Goal: Information Seeking & Learning: Learn about a topic

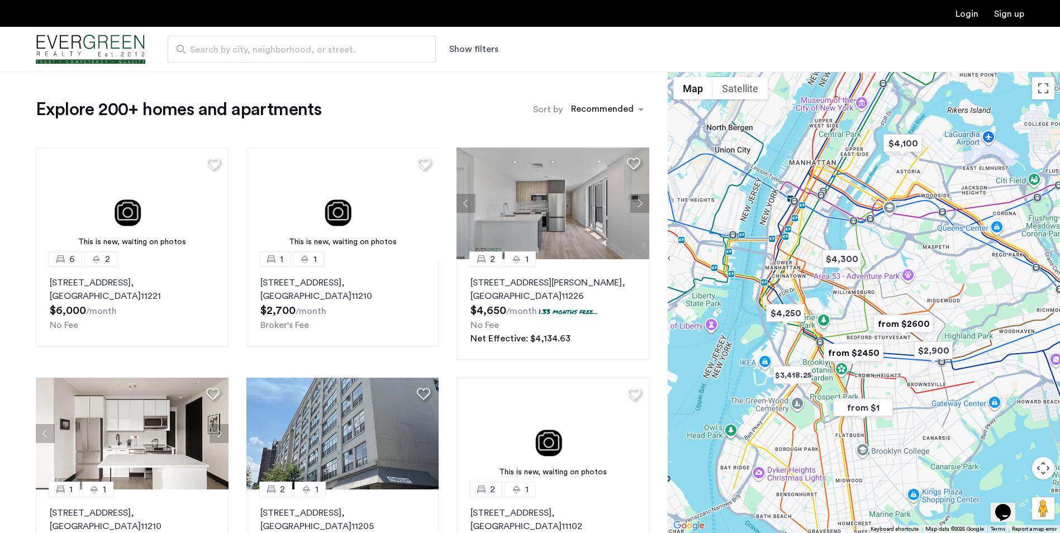
click at [327, 46] on span "Search by city, neighborhood, or street." at bounding box center [297, 49] width 215 height 13
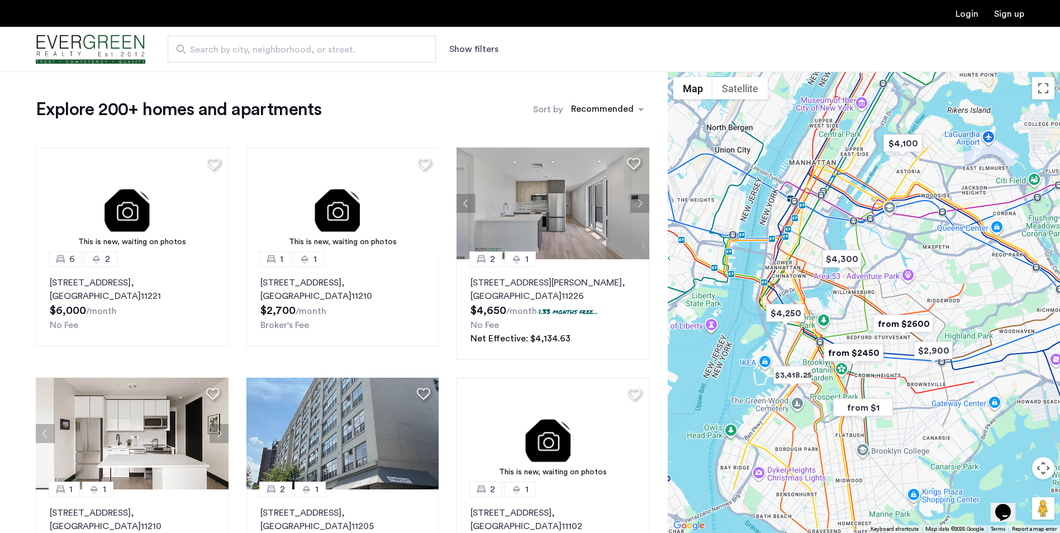
click at [327, 46] on input "Search by city, neighborhood, or street." at bounding box center [302, 49] width 268 height 27
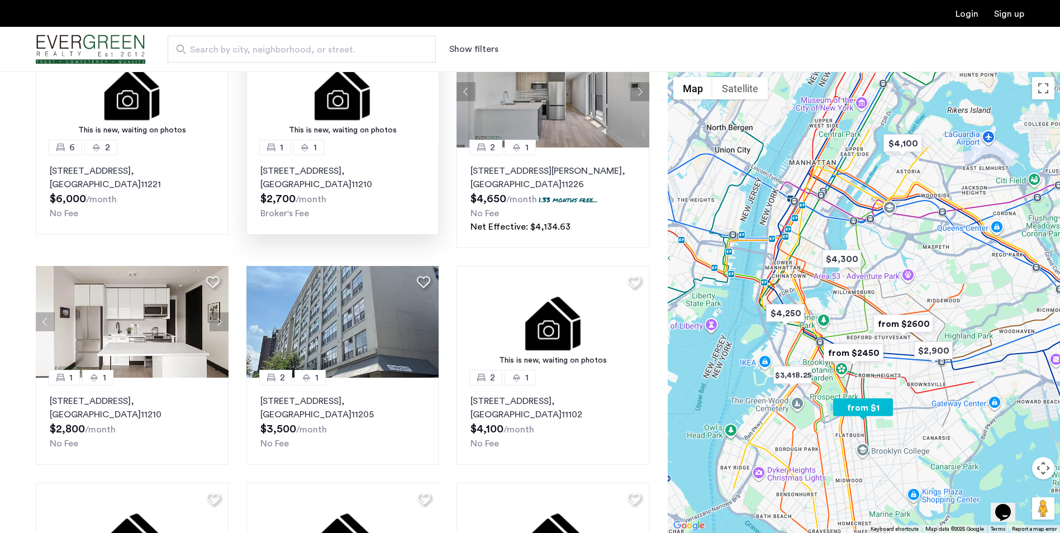
scroll to position [168, 0]
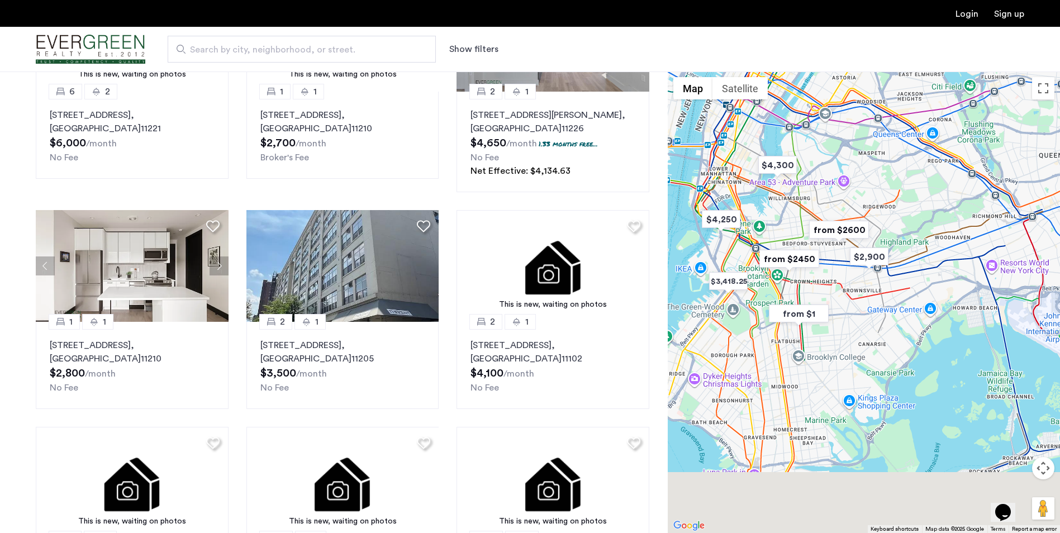
drag, startPoint x: 901, startPoint y: 390, endPoint x: 834, endPoint y: 294, distance: 117.1
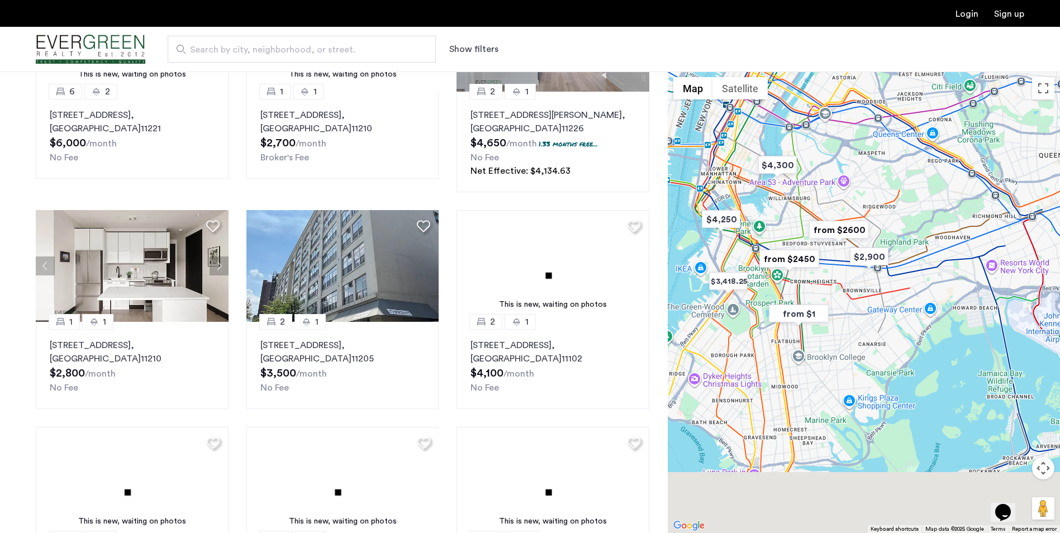
click at [834, 294] on div at bounding box center [864, 303] width 392 height 462
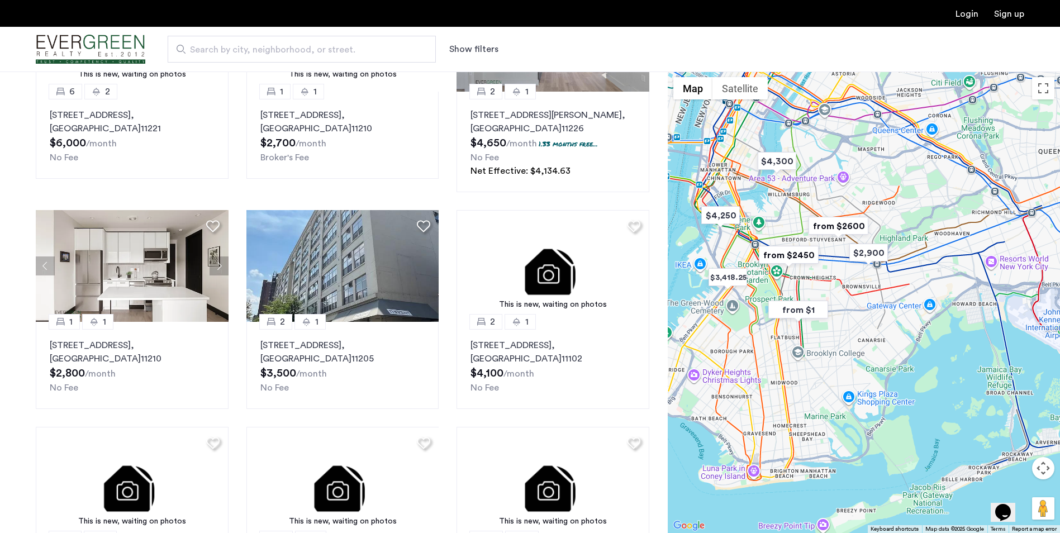
click at [1046, 467] on button "Map camera controls" at bounding box center [1043, 468] width 22 height 22
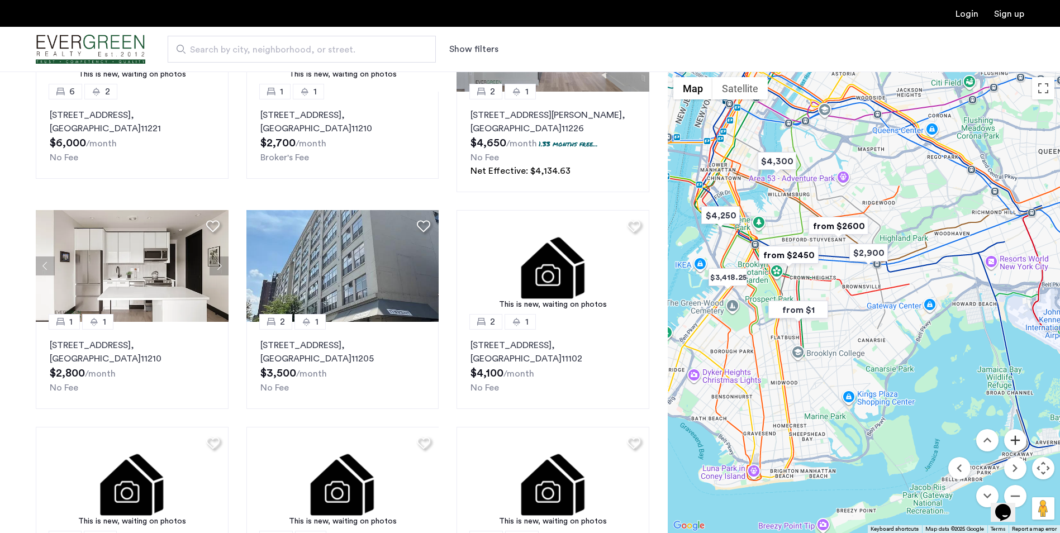
click at [1017, 433] on button "Zoom in" at bounding box center [1015, 440] width 22 height 22
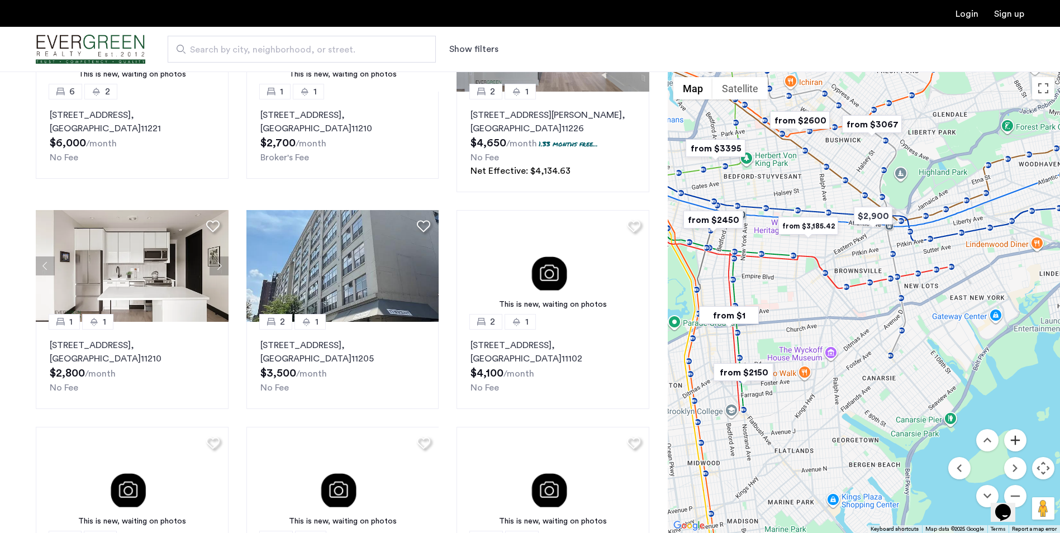
click at [1017, 433] on button "Zoom in" at bounding box center [1015, 440] width 22 height 22
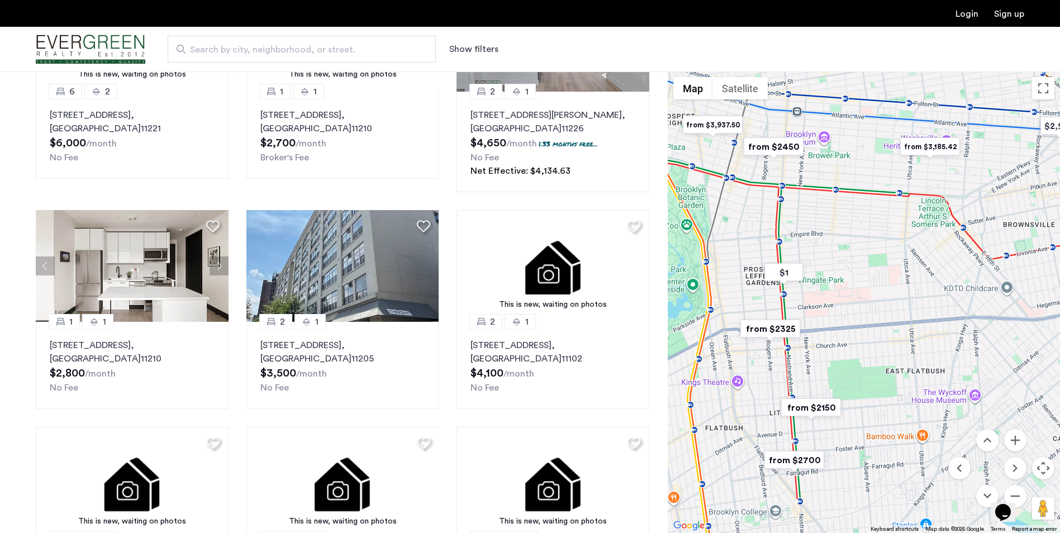
drag, startPoint x: 733, startPoint y: 296, endPoint x: 910, endPoint y: 280, distance: 178.5
click at [910, 280] on div at bounding box center [864, 303] width 392 height 462
click at [1020, 435] on button "Zoom in" at bounding box center [1015, 440] width 22 height 22
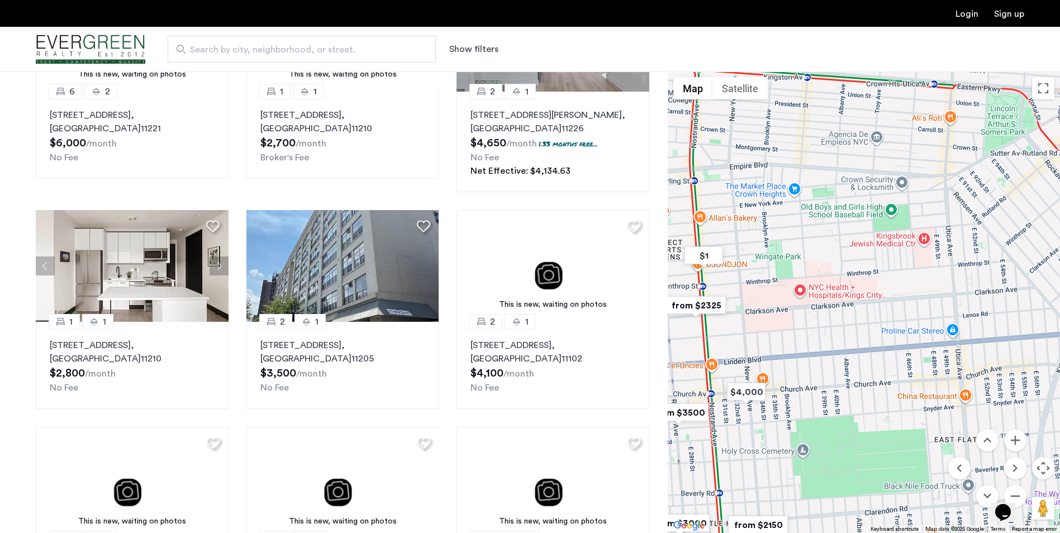
click at [847, 460] on div at bounding box center [864, 303] width 392 height 462
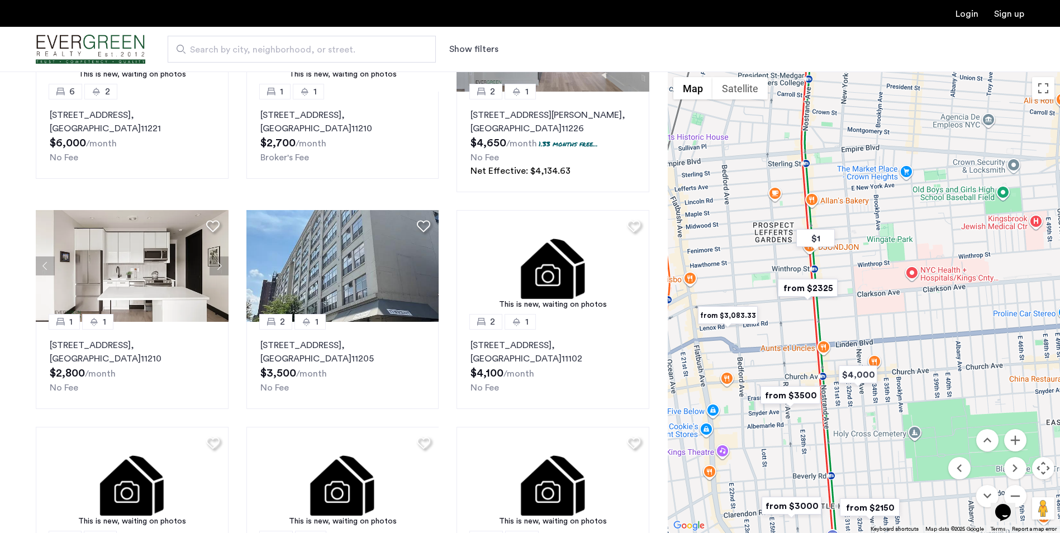
drag, startPoint x: 828, startPoint y: 377, endPoint x: 941, endPoint y: 358, distance: 113.8
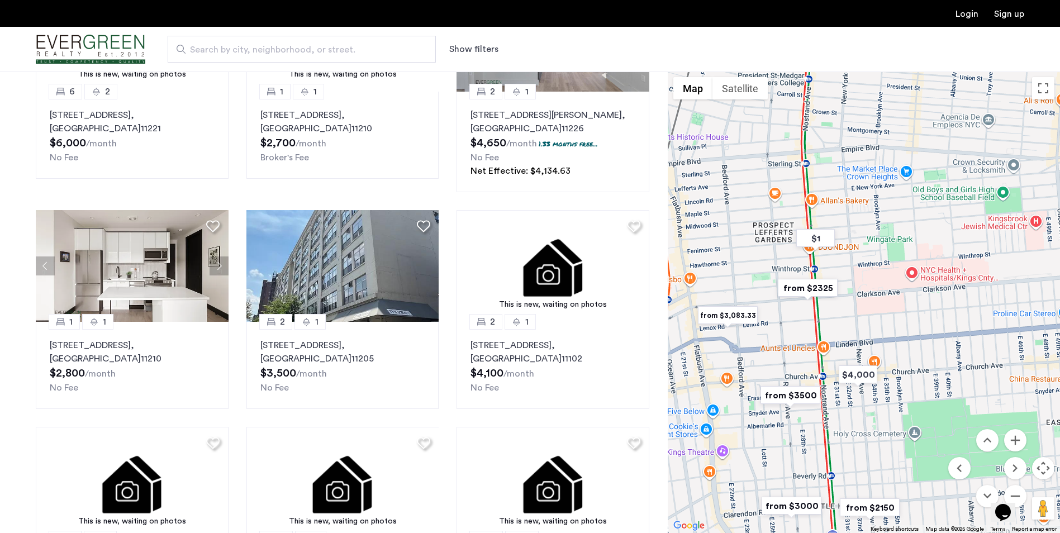
click at [941, 358] on div at bounding box center [864, 303] width 392 height 462
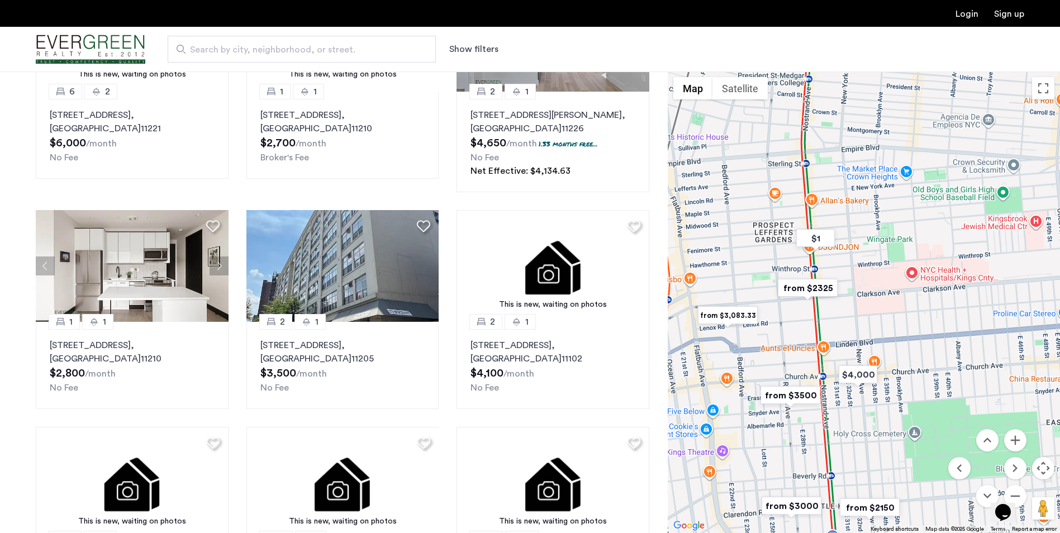
click at [811, 290] on img "from $2325" at bounding box center [807, 288] width 69 height 25
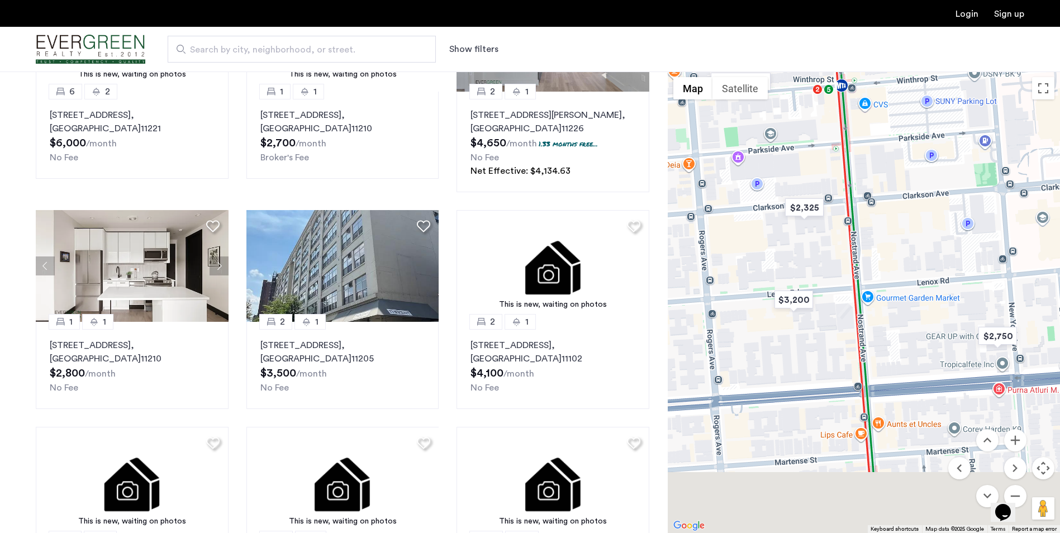
drag, startPoint x: 803, startPoint y: 442, endPoint x: 797, endPoint y: 344, distance: 98.5
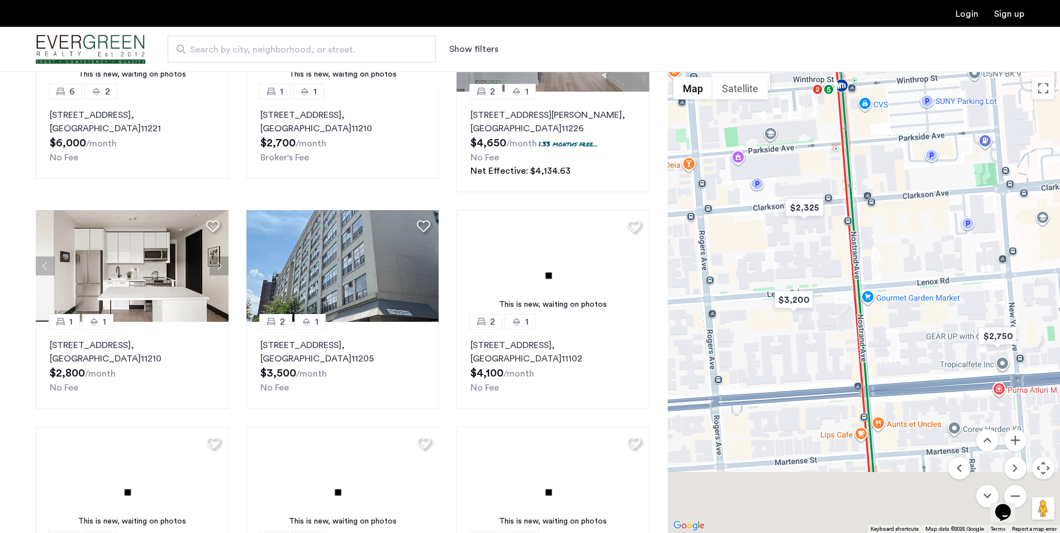
click at [796, 344] on div at bounding box center [864, 303] width 392 height 462
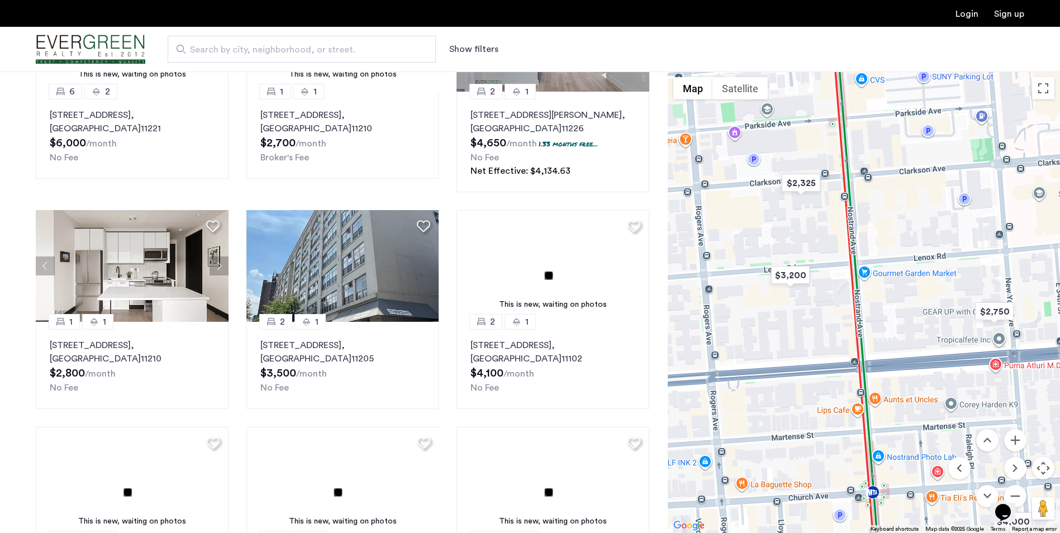
click at [828, 378] on div at bounding box center [864, 303] width 392 height 462
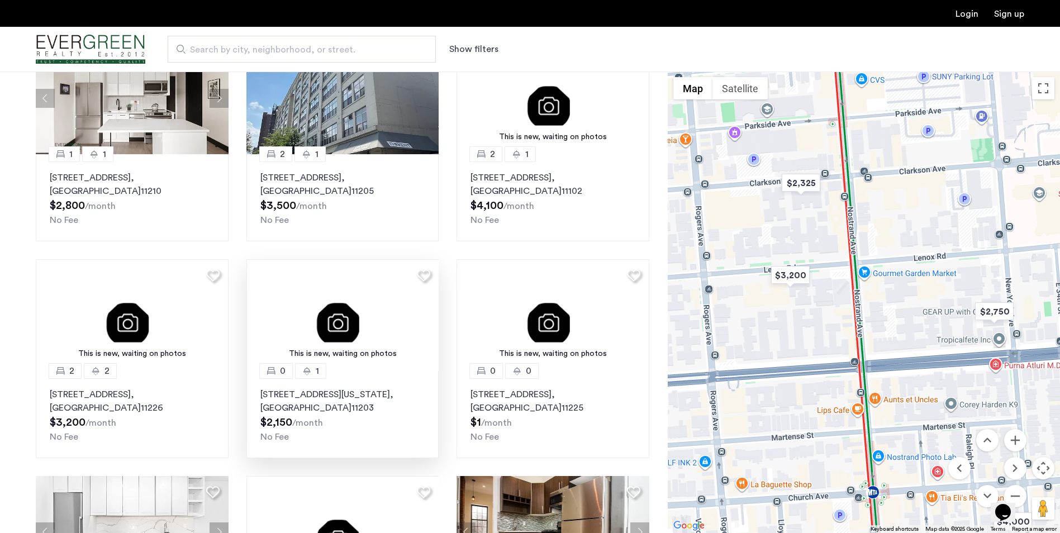
scroll to position [391, 0]
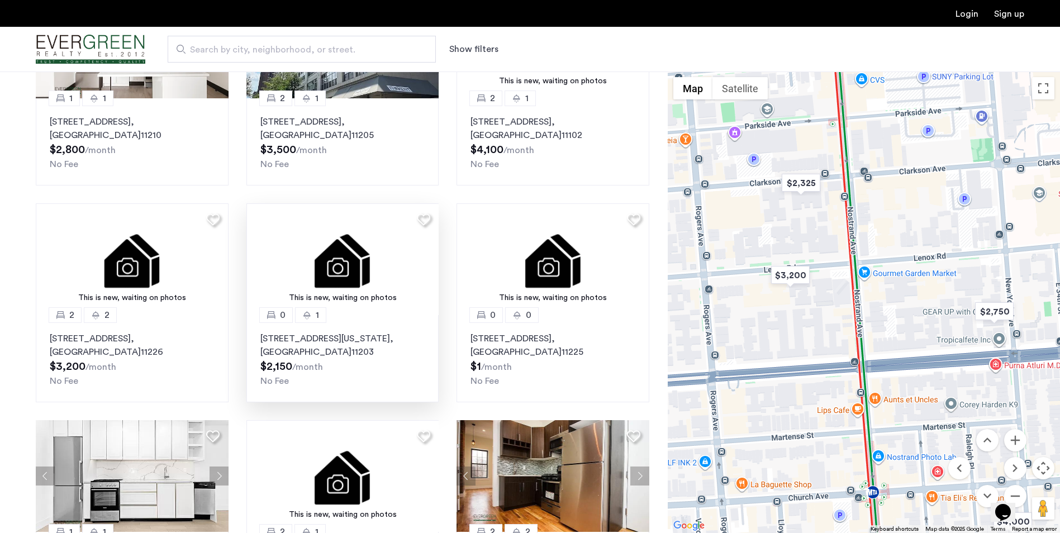
click at [292, 338] on p "1248 New York Ave, Unit 4B, Brooklyn , NY 11203" at bounding box center [342, 345] width 165 height 27
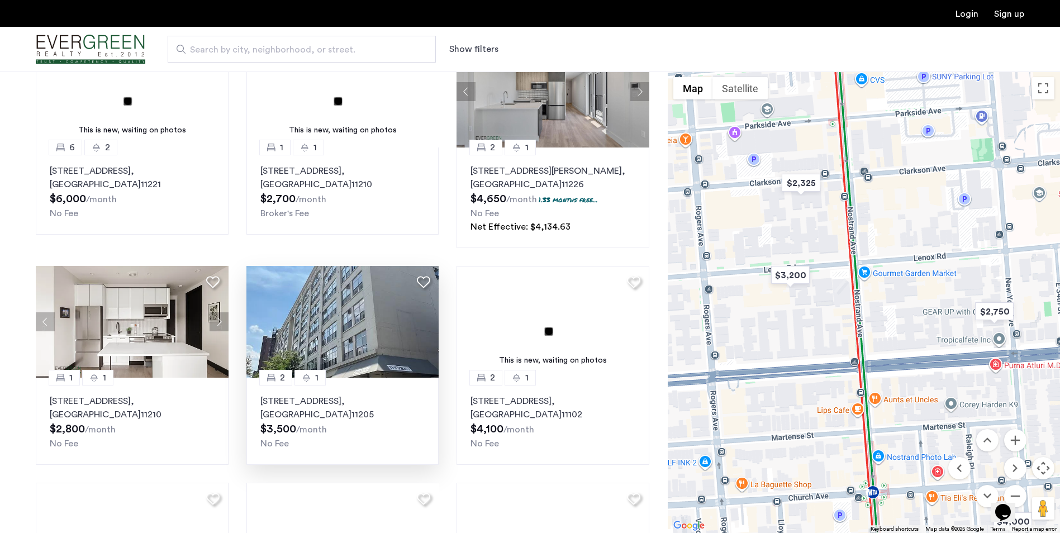
scroll to position [0, 0]
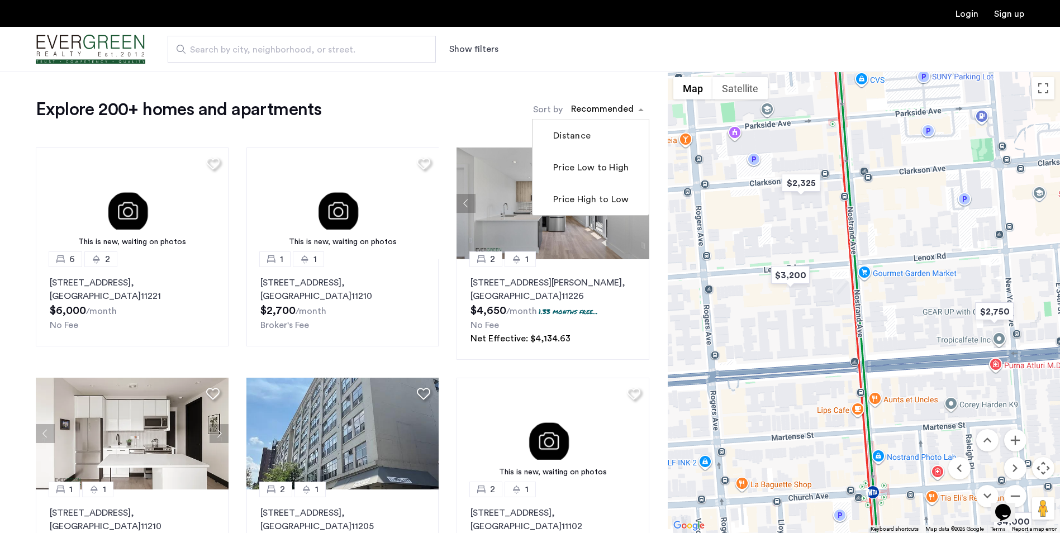
click at [631, 106] on div "sort-apartment" at bounding box center [602, 110] width 66 height 15
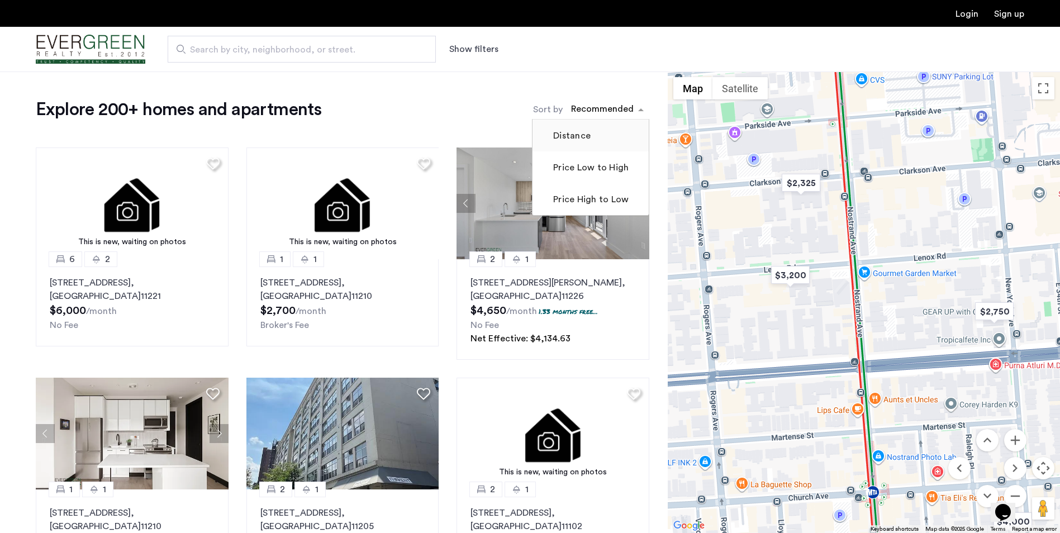
click at [585, 137] on label "Distance" at bounding box center [571, 135] width 40 height 13
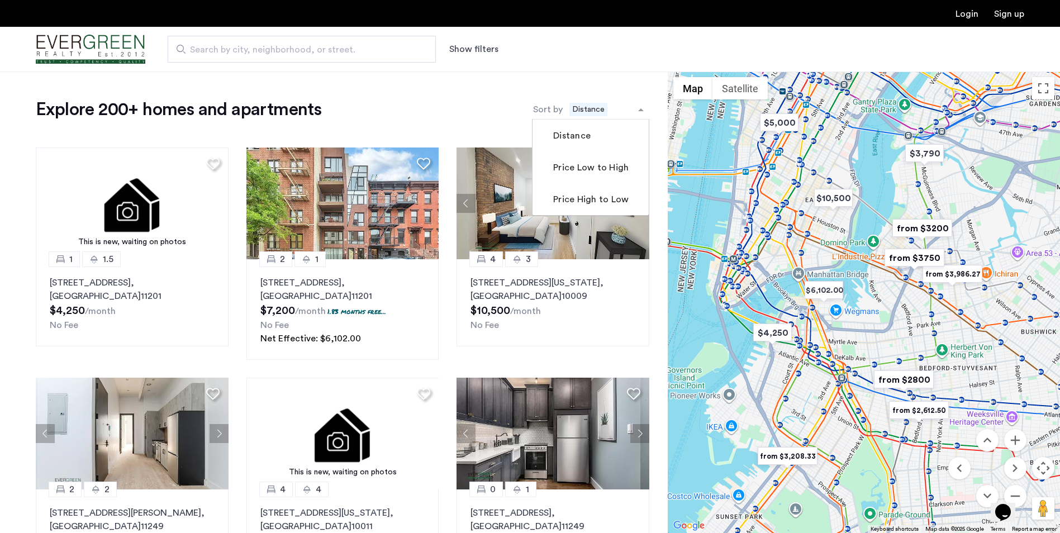
click at [586, 109] on span "Distance" at bounding box center [588, 109] width 38 height 13
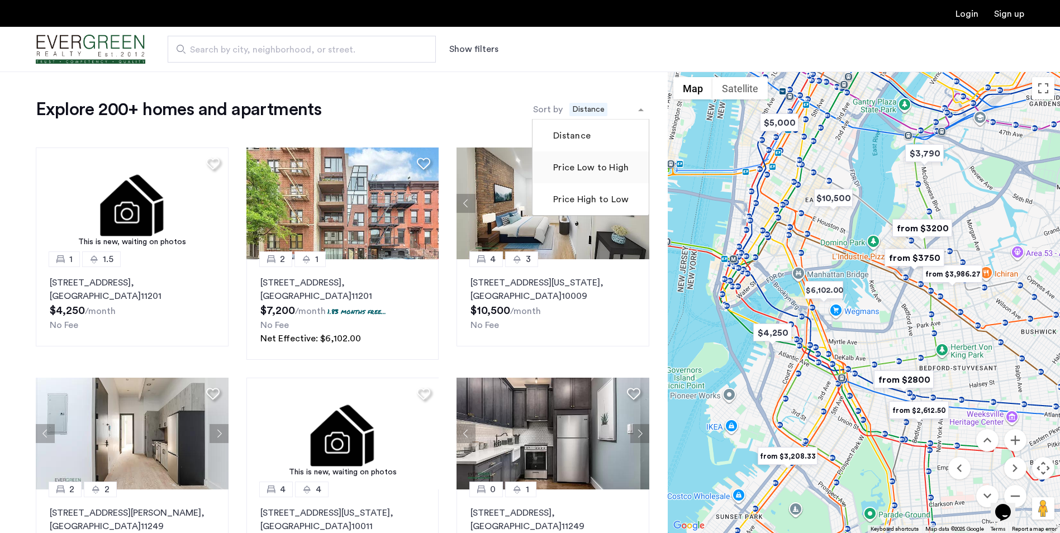
click at [576, 172] on label "Price Low to High" at bounding box center [590, 167] width 78 height 13
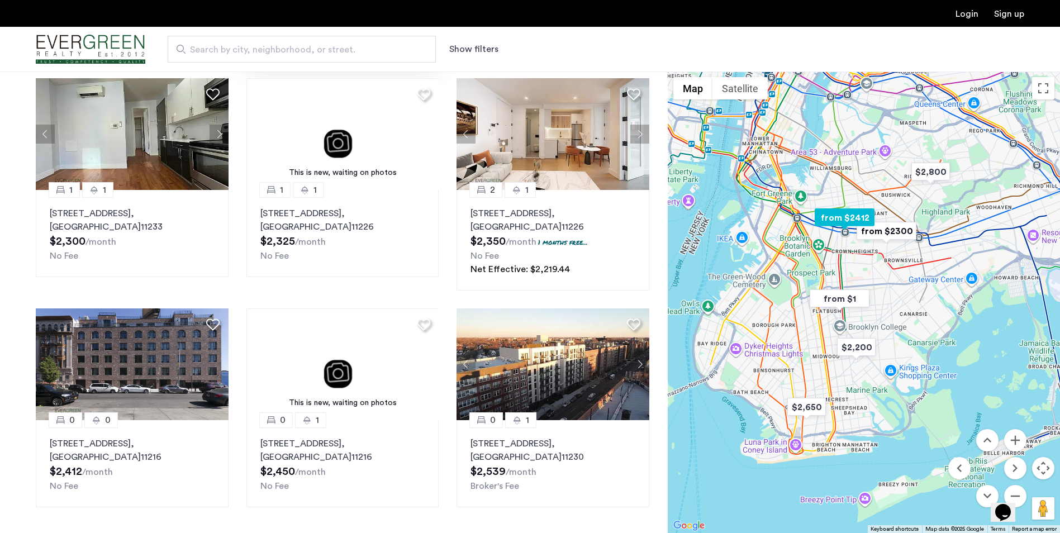
scroll to position [671, 0]
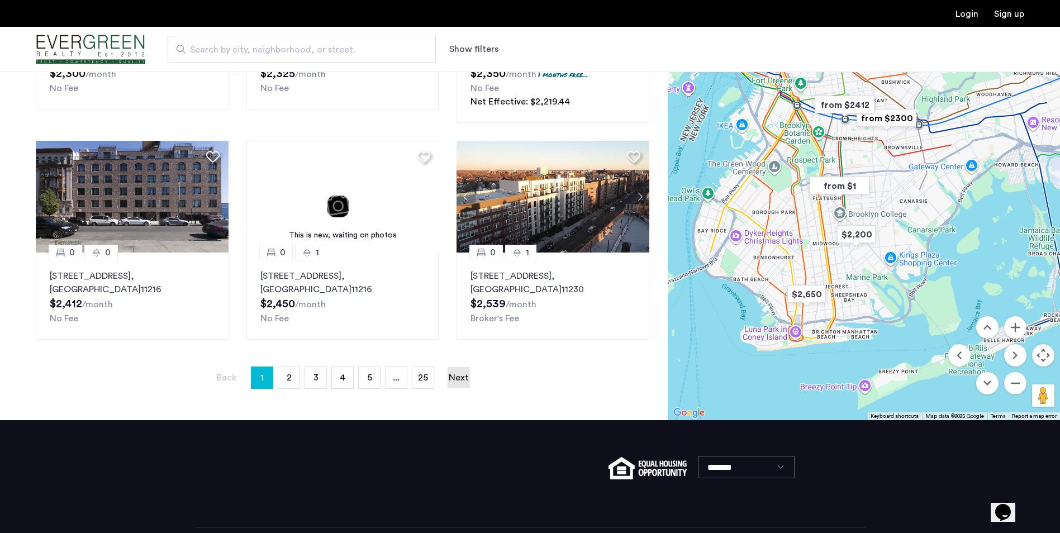
click at [462, 377] on link "Next page" at bounding box center [459, 377] width 22 height 21
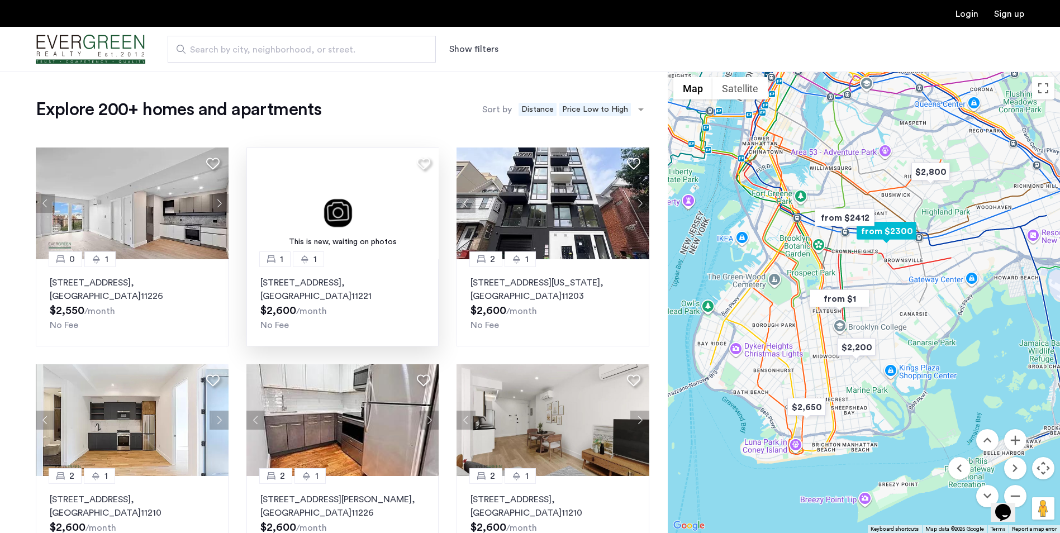
scroll to position [56, 0]
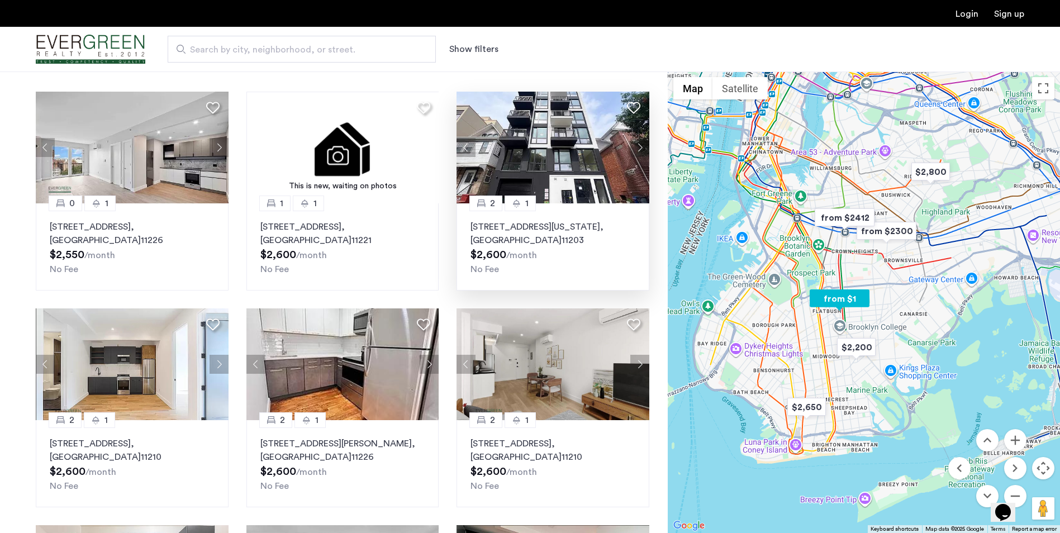
click at [512, 226] on p "1244 New York Avenue, Unit 3A, Brooklyn , NY 11203" at bounding box center [553, 233] width 165 height 27
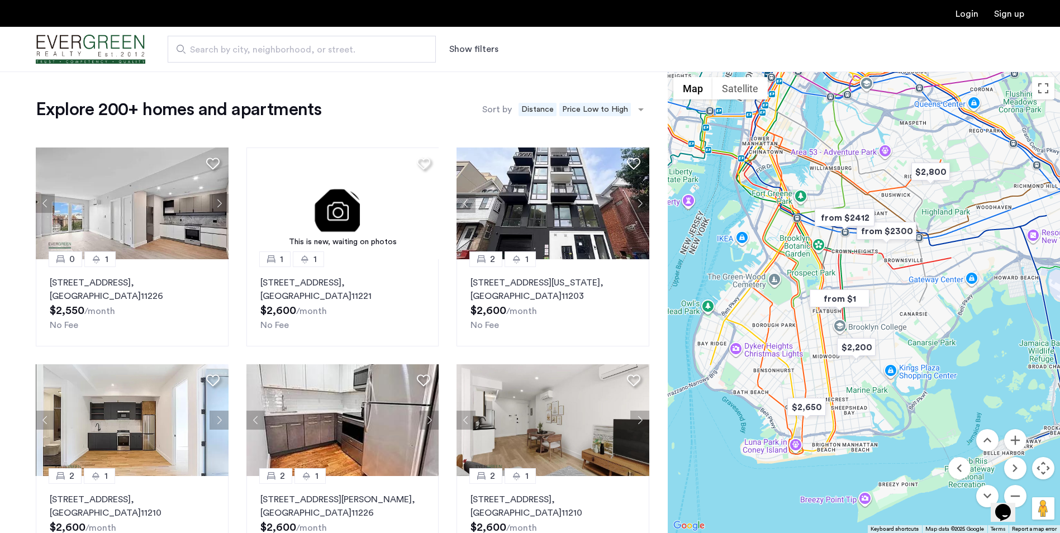
click at [348, 50] on span "Search by city, neighborhood, or street." at bounding box center [297, 49] width 215 height 13
click at [348, 50] on input "Search by city, neighborhood, or street." at bounding box center [302, 49] width 268 height 27
click at [456, 46] on button "Show filters" at bounding box center [473, 48] width 49 height 13
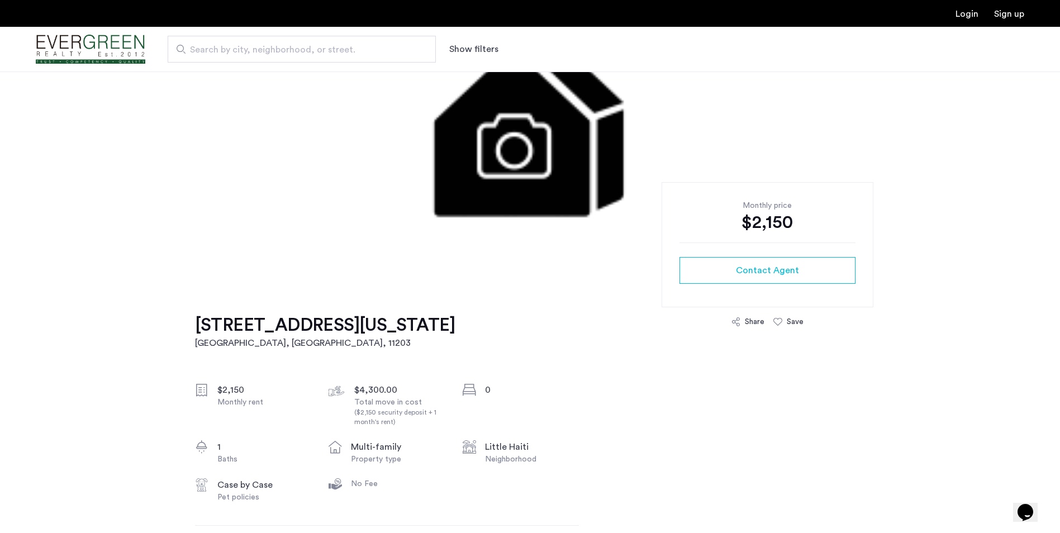
scroll to position [8, 0]
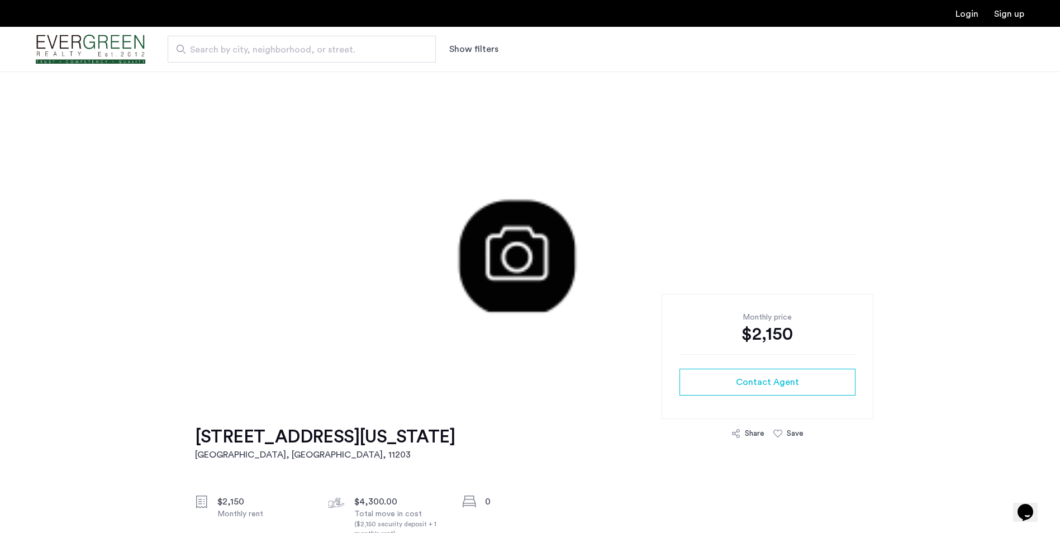
click at [419, 307] on img at bounding box center [530, 231] width 678 height 335
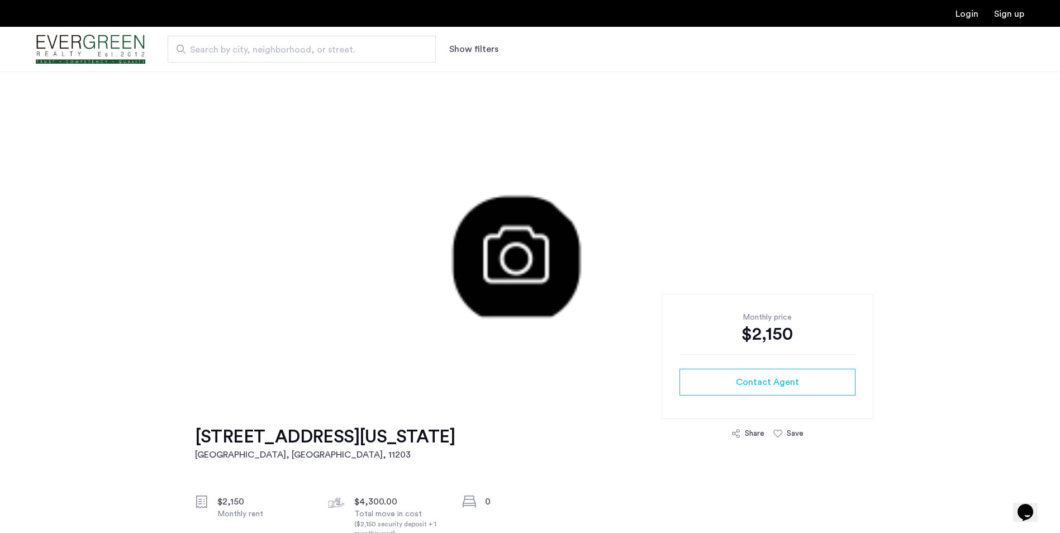
click at [490, 271] on img at bounding box center [530, 231] width 678 height 335
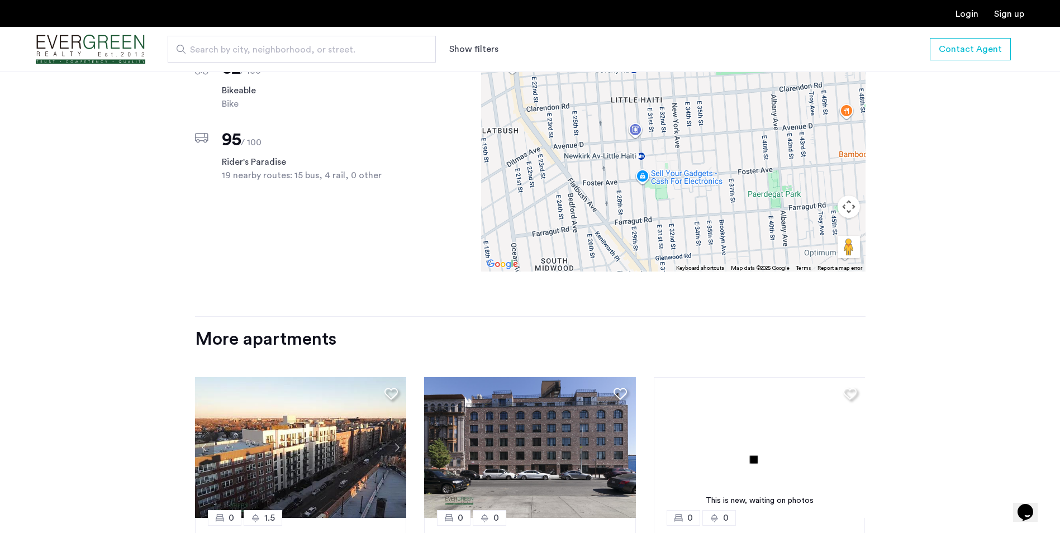
scroll to position [1014, 0]
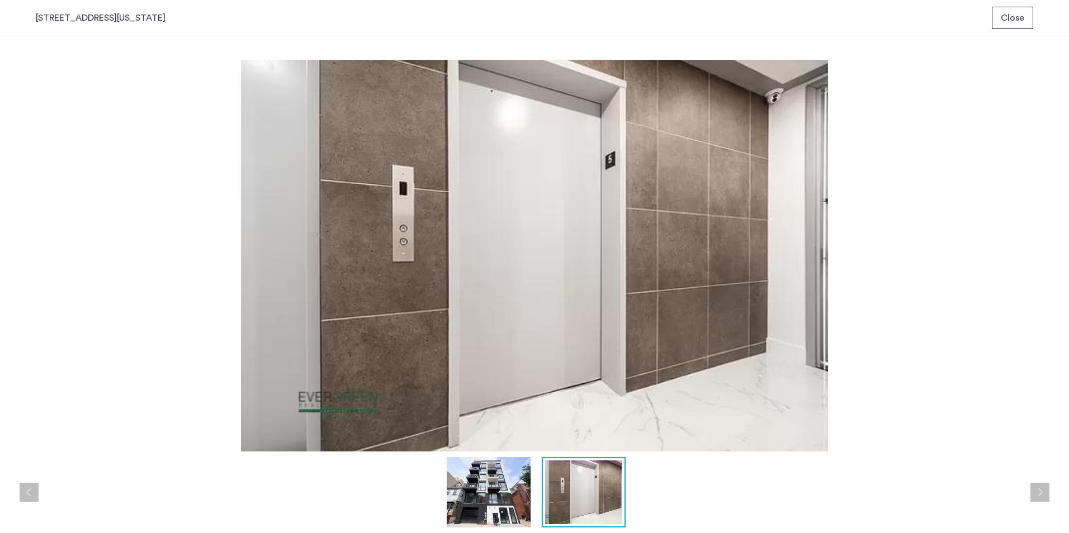
click at [893, 268] on img at bounding box center [534, 256] width 997 height 392
click at [778, 264] on img at bounding box center [534, 256] width 997 height 392
click at [99, 371] on img at bounding box center [534, 256] width 997 height 392
click at [31, 488] on button "Previous apartment" at bounding box center [29, 492] width 19 height 19
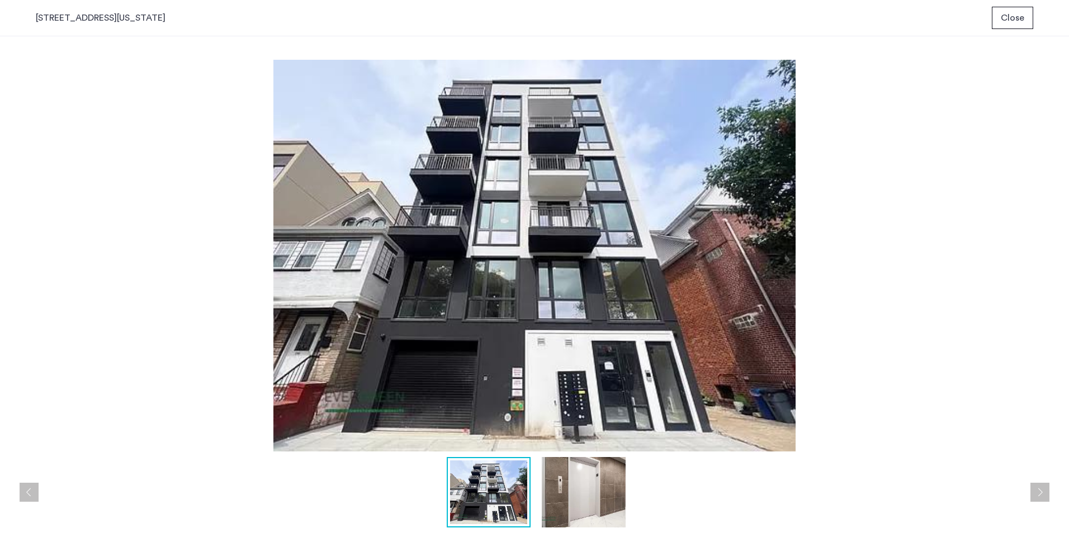
click at [919, 343] on img at bounding box center [534, 256] width 997 height 392
click at [1013, 24] on span "Close" at bounding box center [1011, 17] width 23 height 13
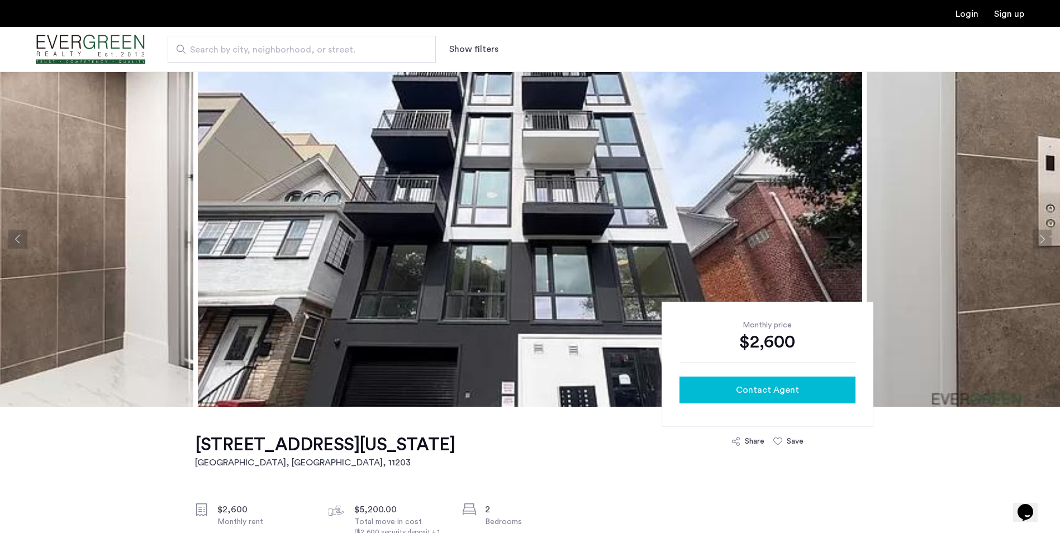
click at [775, 391] on span "Contact Agent" at bounding box center [767, 389] width 63 height 13
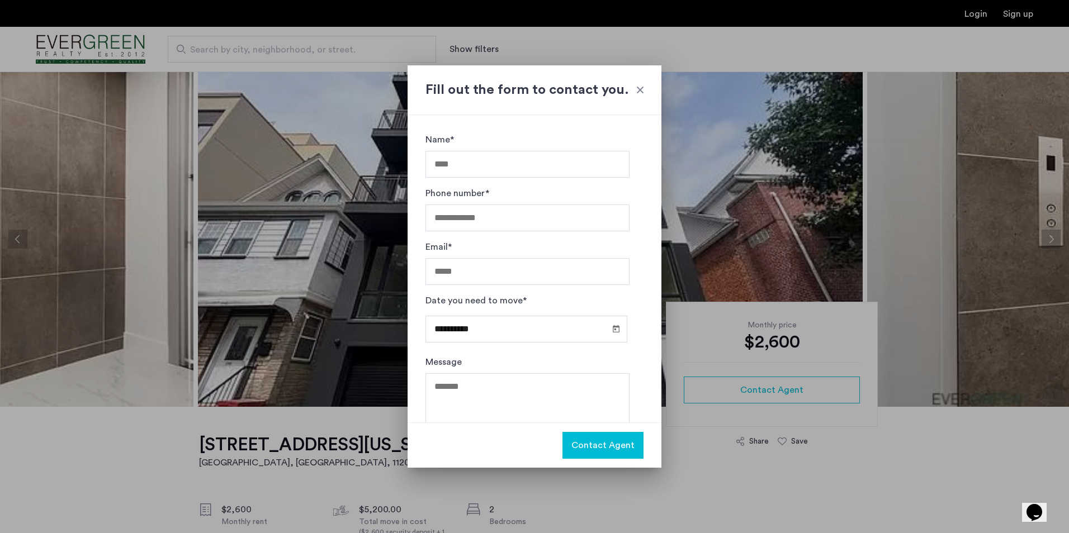
click at [643, 91] on div at bounding box center [639, 89] width 11 height 11
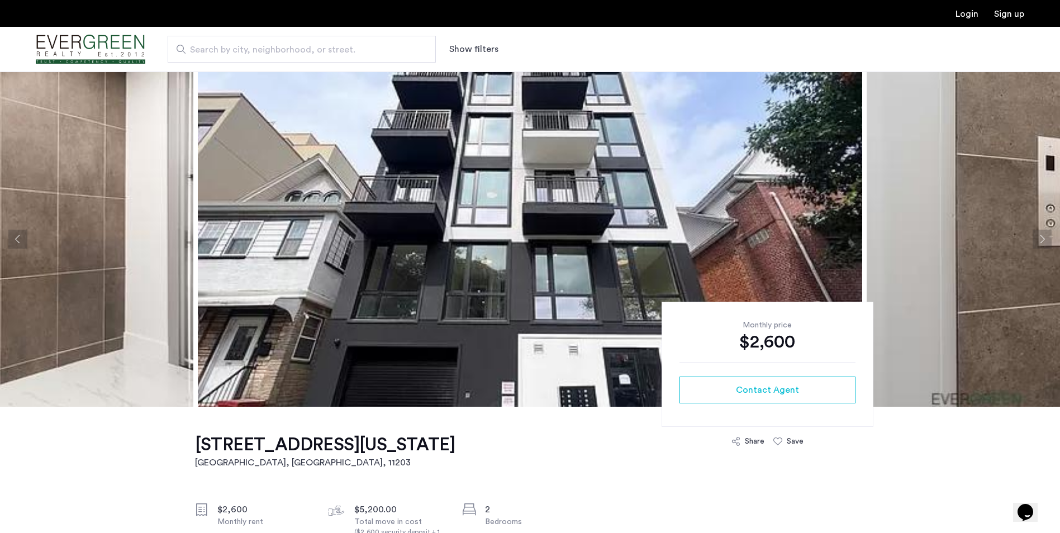
click at [88, 39] on img "Cazamio Logo" at bounding box center [91, 50] width 110 height 42
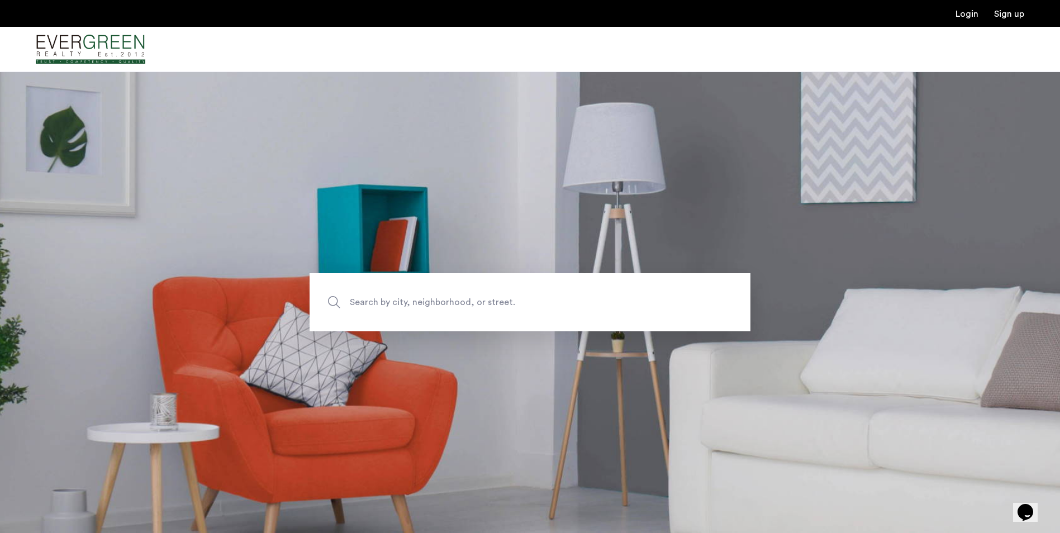
click at [428, 303] on span "Search by city, neighborhood, or street." at bounding box center [504, 302] width 308 height 15
click at [428, 303] on input "Search by city, neighborhood, or street." at bounding box center [530, 302] width 441 height 58
